Goal: Transaction & Acquisition: Obtain resource

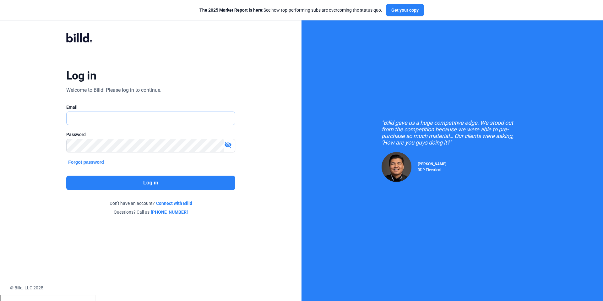
click at [169, 122] on input "text" at bounding box center [147, 118] width 161 height 13
type input "[PERSON_NAME][EMAIL_ADDRESS][DOMAIN_NAME]"
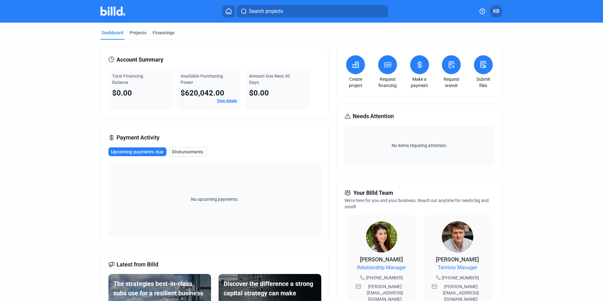
drag, startPoint x: 128, startPoint y: 81, endPoint x: 106, endPoint y: 76, distance: 22.6
click at [106, 75] on div "Account Summary Total Financing Balance $0.00 Available Purchasing Power $620,0…" at bounding box center [215, 82] width 229 height 70
click at [273, 79] on div "Amount Due Next 30 Days" at bounding box center [277, 79] width 57 height 13
drag, startPoint x: 262, startPoint y: 84, endPoint x: 246, endPoint y: 75, distance: 18.3
click at [246, 75] on div "Amount Due Next 30 Days $0.00" at bounding box center [277, 89] width 64 height 41
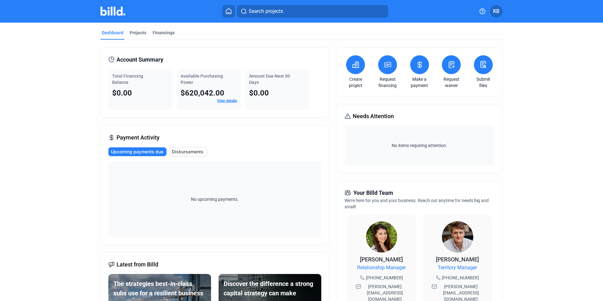
click at [363, 100] on div "Create project Request financing Make a payment Request waiver Submit files Nee…" at bounding box center [419, 245] width 165 height 396
click at [356, 65] on icon at bounding box center [356, 65] width 8 height 8
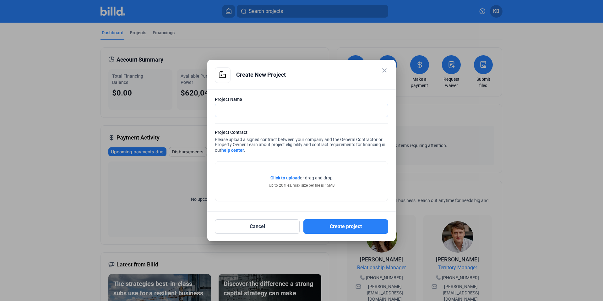
click at [306, 105] on input "text" at bounding box center [298, 110] width 166 height 13
type input "XYZ Project"
click at [384, 73] on mat-icon "close" at bounding box center [385, 71] width 8 height 8
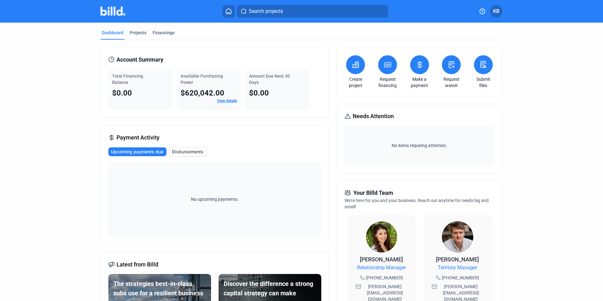
click at [386, 67] on icon at bounding box center [388, 65] width 8 height 8
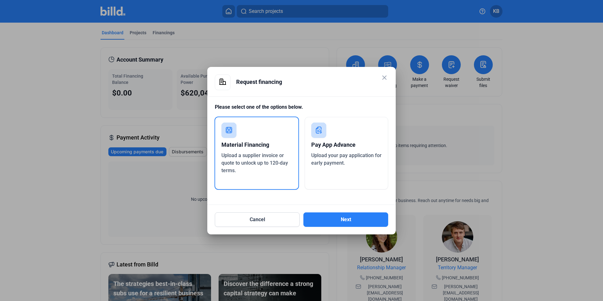
click at [389, 51] on div at bounding box center [301, 150] width 603 height 301
click at [384, 74] on mat-icon "close" at bounding box center [385, 78] width 8 height 8
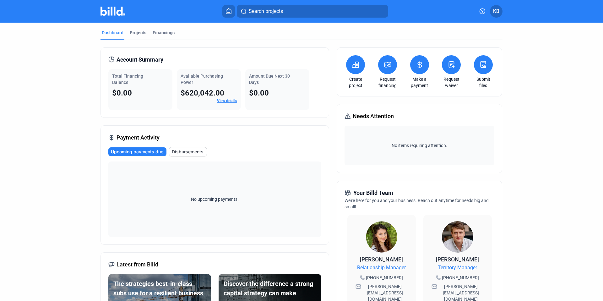
click at [387, 64] on icon at bounding box center [388, 65] width 8 height 8
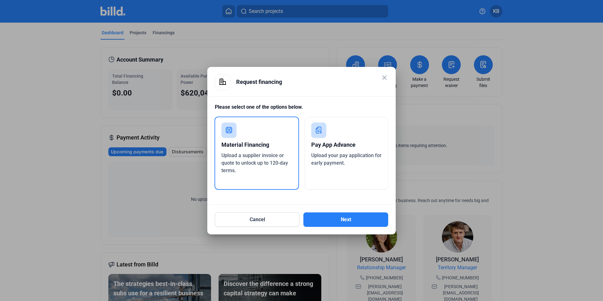
click at [339, 161] on span "Upload your pay application for early payment." at bounding box center [346, 159] width 70 height 14
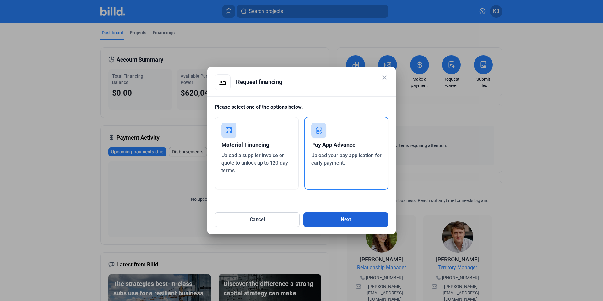
click at [359, 222] on button "Next" at bounding box center [345, 219] width 85 height 14
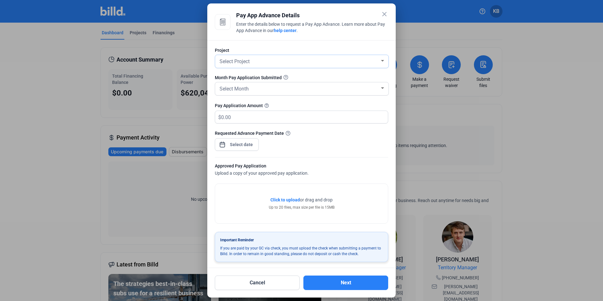
click at [269, 57] on div "Select Project" at bounding box center [298, 61] width 161 height 9
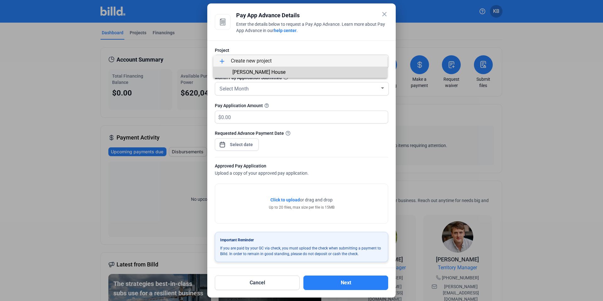
click at [267, 74] on span "[PERSON_NAME] House" at bounding box center [300, 72] width 164 height 11
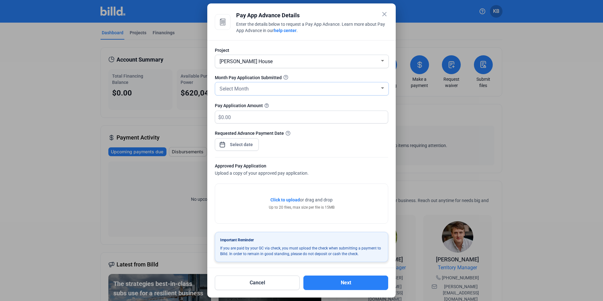
click at [301, 87] on div "Select Month" at bounding box center [298, 88] width 161 height 9
click at [241, 132] on span "[DATE]" at bounding box center [300, 132] width 164 height 11
click at [291, 120] on input "text" at bounding box center [301, 117] width 160 height 12
type input "150,000"
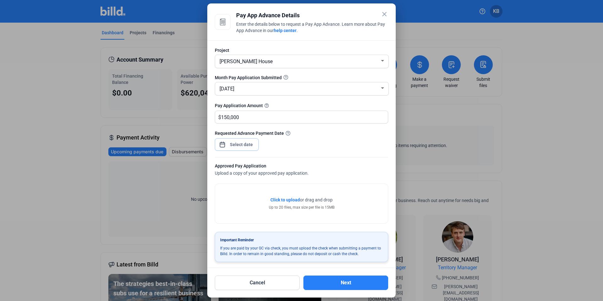
click at [239, 145] on div "close Pay App Advance Details Enter the details below to request a Pay App Adva…" at bounding box center [301, 150] width 603 height 301
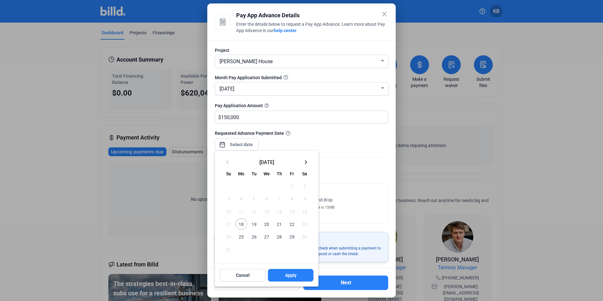
click at [294, 238] on span "29" at bounding box center [291, 236] width 11 height 11
drag, startPoint x: 296, startPoint y: 274, endPoint x: 357, endPoint y: 227, distance: 76.5
click at [296, 274] on button "Apply" at bounding box center [291, 275] width 46 height 13
type input "[DATE]"
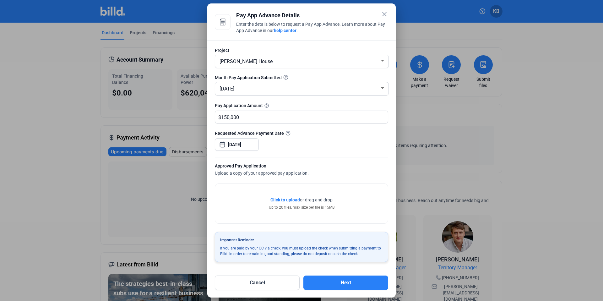
click at [386, 14] on mat-icon "close" at bounding box center [385, 14] width 8 height 8
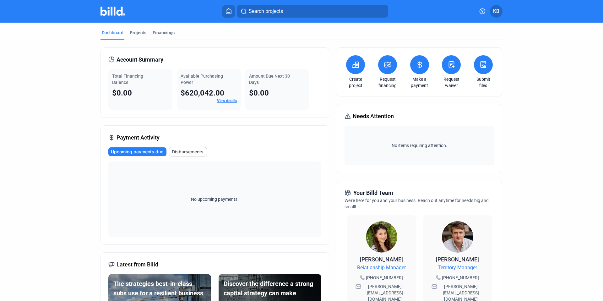
click at [419, 66] on icon at bounding box center [420, 65] width 8 height 8
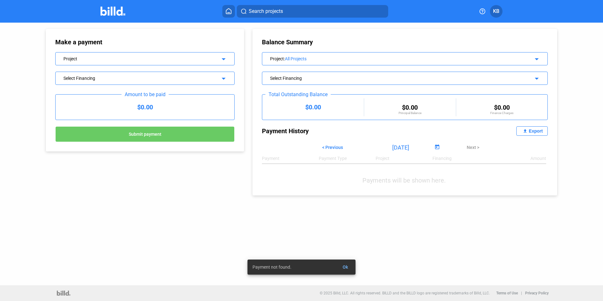
click at [184, 62] on div "Project arrow_drop_down" at bounding box center [145, 57] width 179 height 11
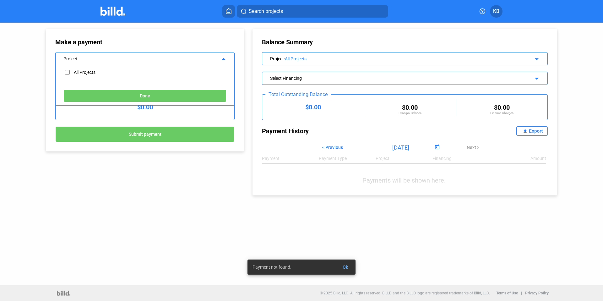
click at [131, 46] on div "Make a payment Project arrow_drop_up All Projects Done Select Financing arrow_d…" at bounding box center [144, 90] width 179 height 104
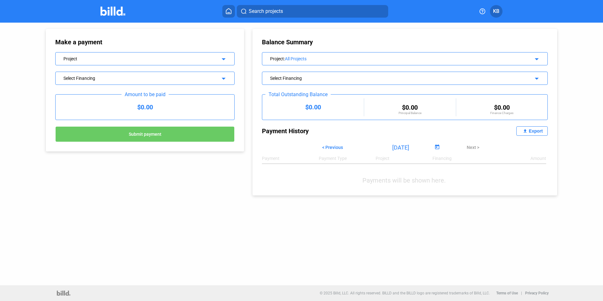
click at [112, 78] on div "Select Financing" at bounding box center [136, 77] width 147 height 6
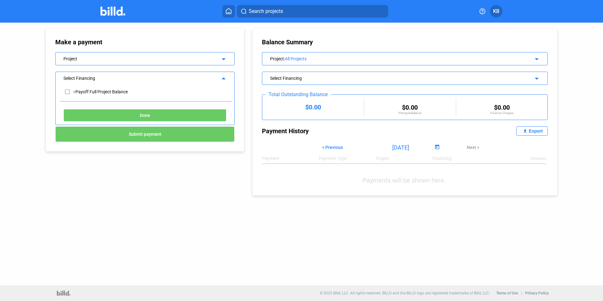
click at [154, 35] on div "Make a payment Project arrow_drop_down Select Financing arrow_drop_up + Payoff …" at bounding box center [145, 90] width 198 height 123
